Goal: Task Accomplishment & Management: Manage account settings

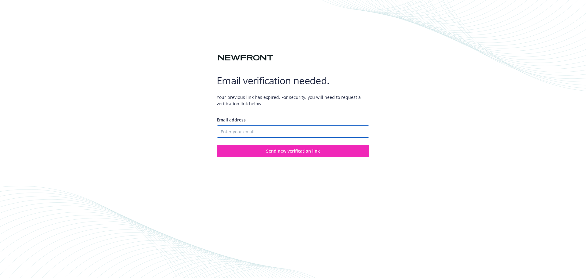
click at [248, 134] on input "Email address" at bounding box center [293, 131] width 153 height 12
type input "[EMAIL_ADDRESS][DOMAIN_NAME]"
click at [217, 145] on button "Send new verification link" at bounding box center [293, 151] width 153 height 12
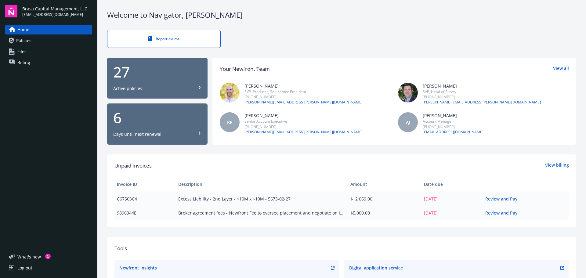
click at [49, 52] on link "Files" at bounding box center [48, 52] width 87 height 10
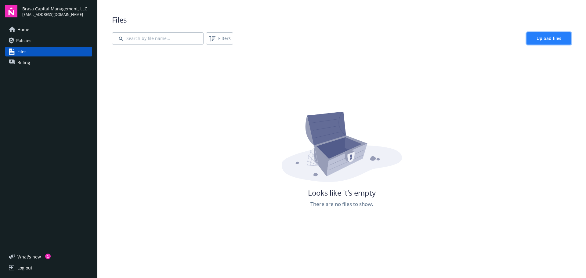
click at [543, 34] on link "Upload files" at bounding box center [548, 38] width 45 height 12
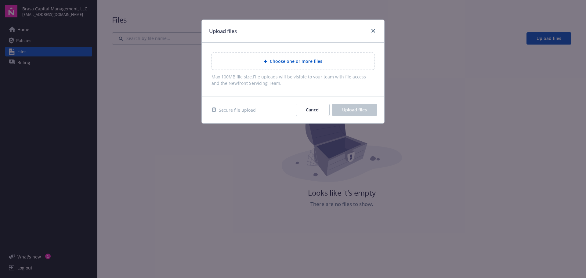
click at [336, 62] on div "Choose one or more files" at bounding box center [293, 61] width 153 height 7
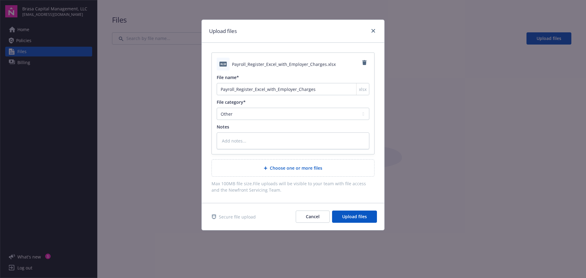
click at [334, 122] on div "xlsx Payroll_Register_Excel_with_Employer_Charges.xlsx File name* Payroll_Regis…" at bounding box center [293, 103] width 162 height 101
click at [329, 114] on select "Agreements Application - signed Application - unsigned Auto ID card Certificate…" at bounding box center [293, 114] width 153 height 12
click at [355, 216] on span "Upload files" at bounding box center [354, 217] width 25 height 6
type textarea "x"
